Goal: Task Accomplishment & Management: Manage account settings

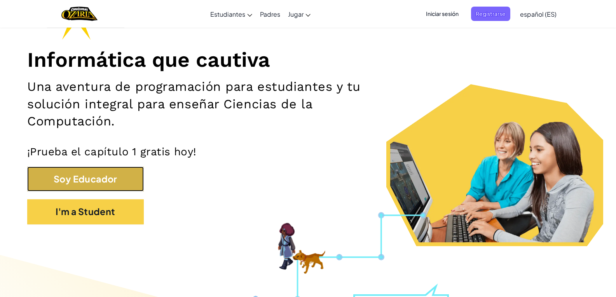
click at [88, 179] on button "Soy Educador" at bounding box center [85, 179] width 116 height 25
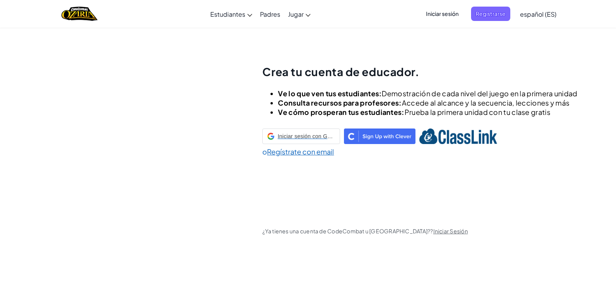
scroll to position [27, 0]
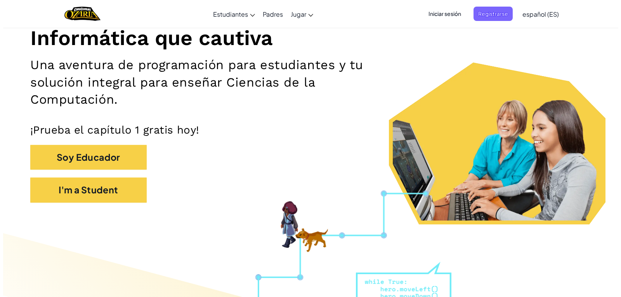
scroll to position [116, 0]
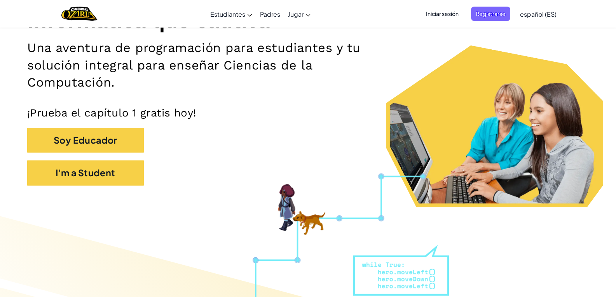
click at [457, 14] on span "Iniciar sesión" at bounding box center [442, 14] width 42 height 14
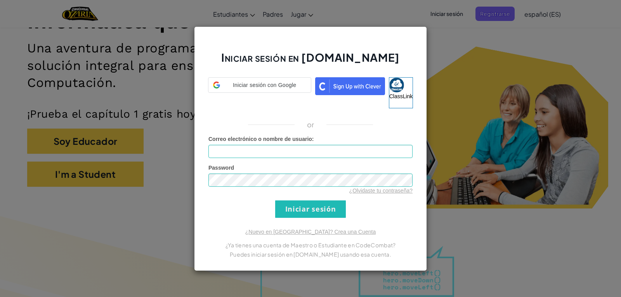
type input "[EMAIL_ADDRESS][DOMAIN_NAME]"
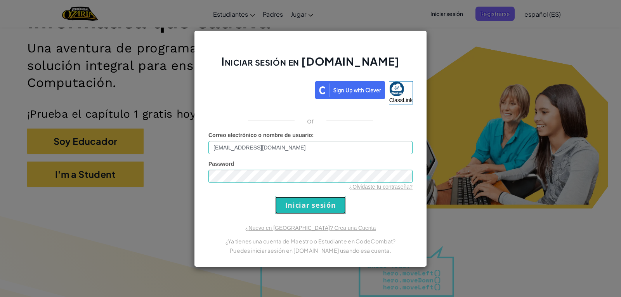
click at [306, 205] on input "Iniciar sesión" at bounding box center [310, 204] width 71 height 17
